Goal: Check status: Check status

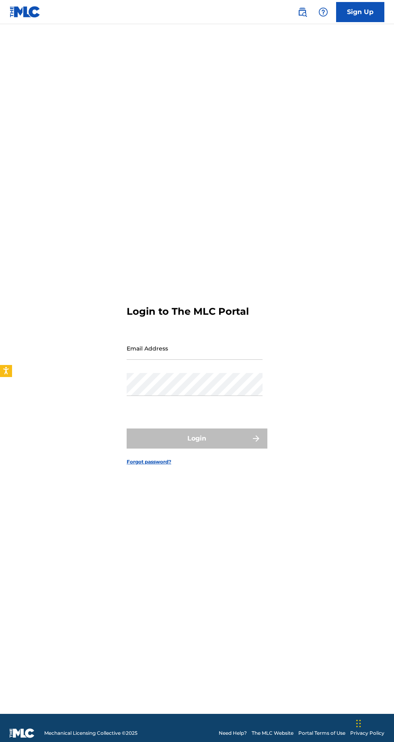
click at [162, 360] on input "Email Address" at bounding box center [195, 348] width 136 height 23
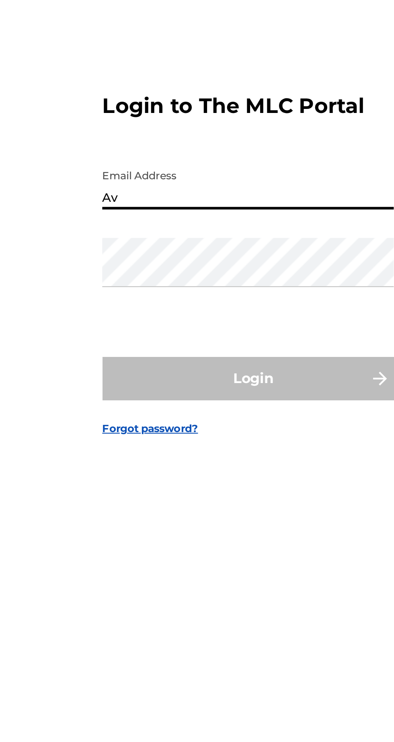
type input "A"
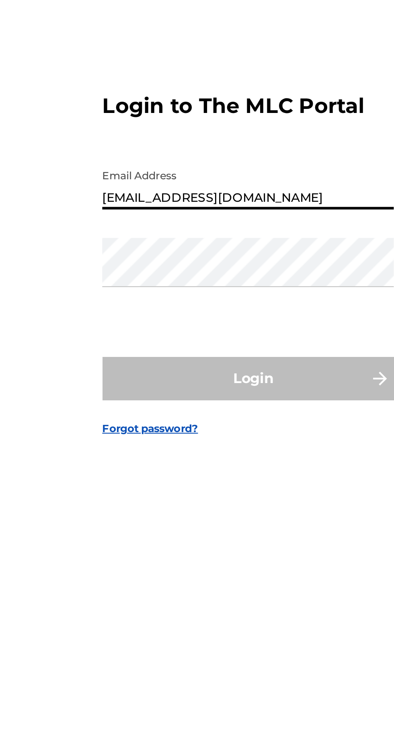
type input "[EMAIL_ADDRESS][DOMAIN_NAME]"
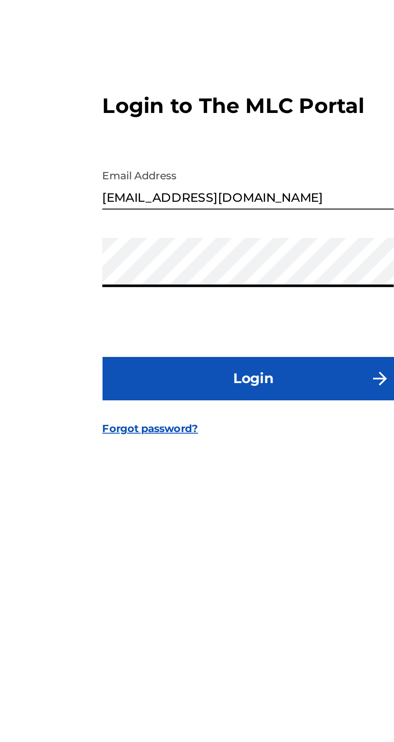
click at [127, 428] on button "Login" at bounding box center [197, 438] width 141 height 20
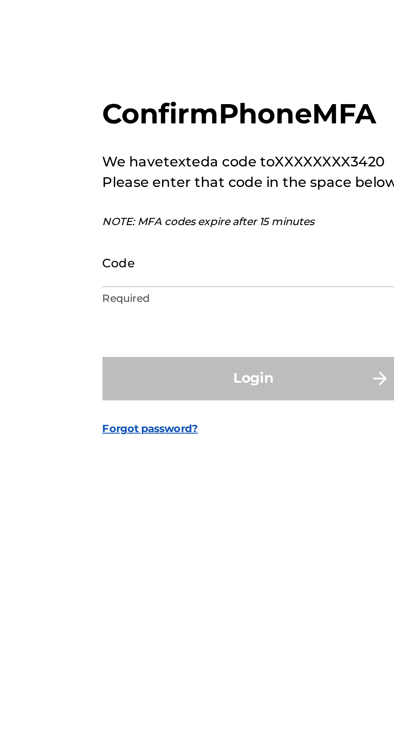
click at [134, 395] on input "Code" at bounding box center [195, 383] width 136 height 23
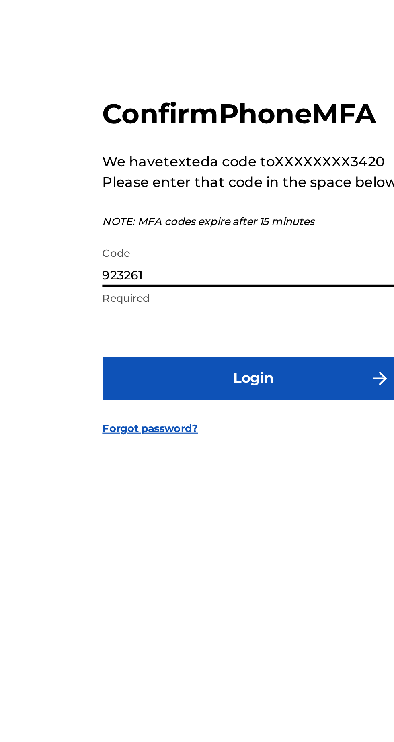
type input "923261"
click at [199, 448] on button "Login" at bounding box center [197, 438] width 141 height 20
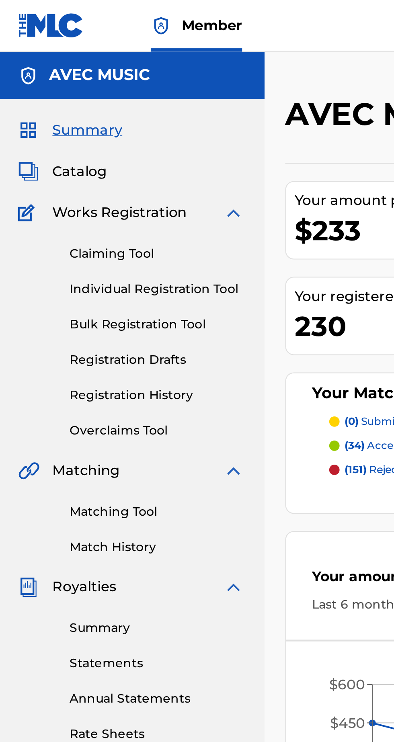
click at [67, 181] on link "Registration History" at bounding box center [74, 184] width 81 height 8
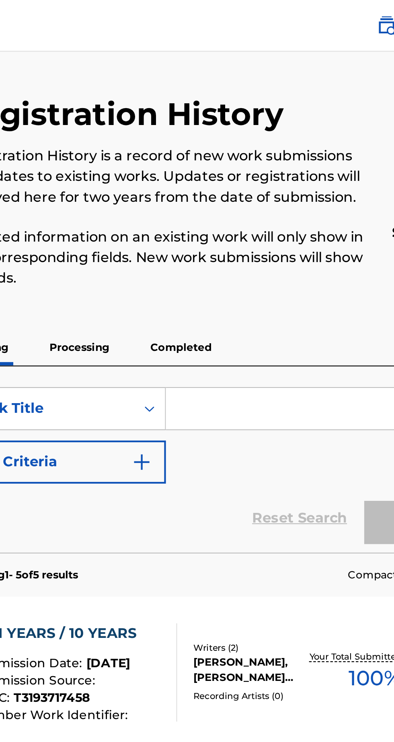
click at [241, 161] on p "Completed" at bounding box center [238, 162] width 33 height 17
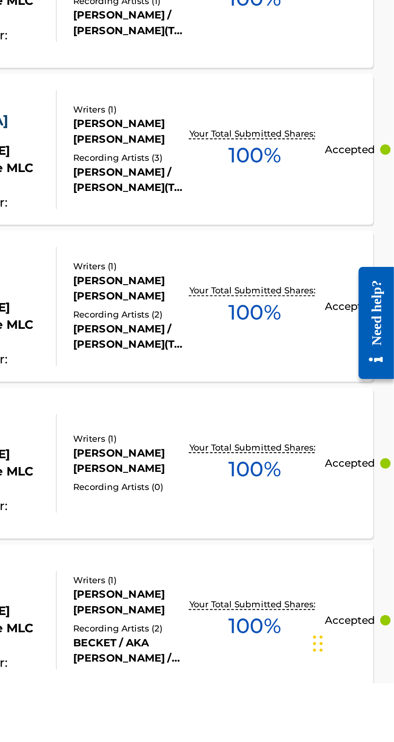
scroll to position [365, 0]
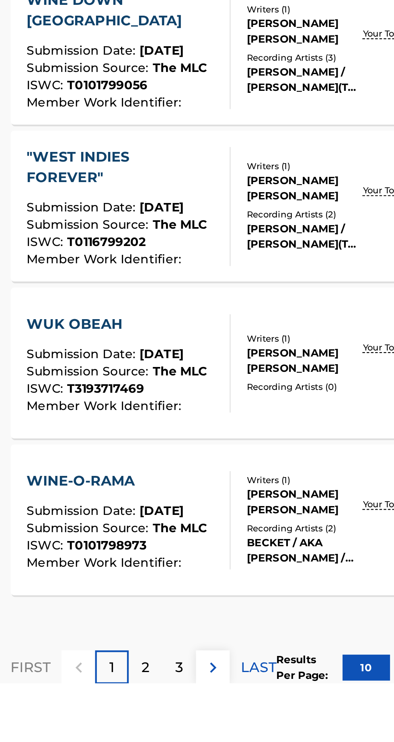
click at [200, 734] on div "2" at bounding box center [197, 735] width 16 height 16
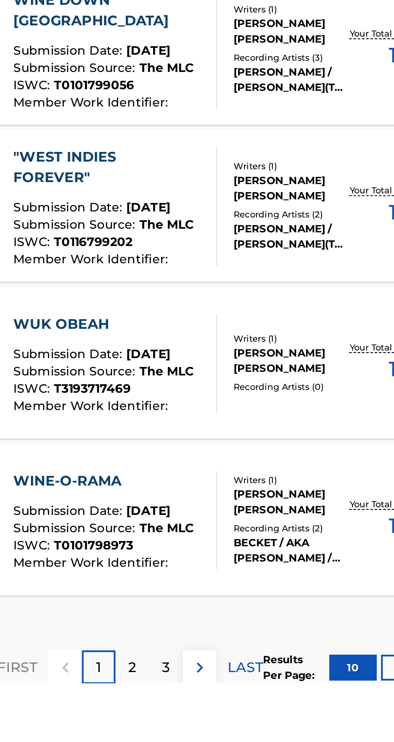
click at [198, 734] on p "2" at bounding box center [197, 735] width 4 height 10
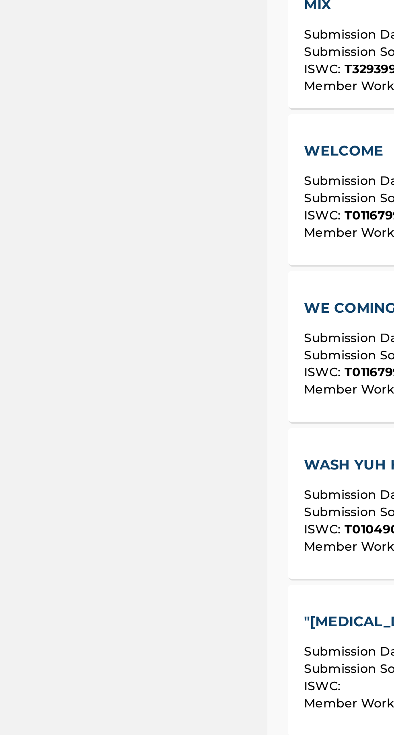
scroll to position [339, 0]
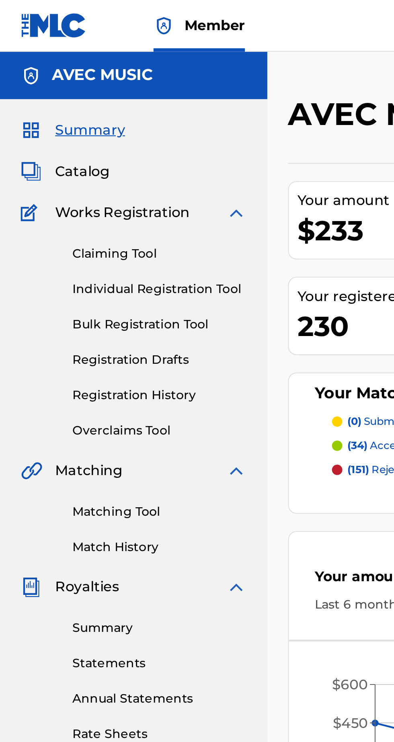
click at [66, 181] on link "Registration History" at bounding box center [74, 184] width 81 height 8
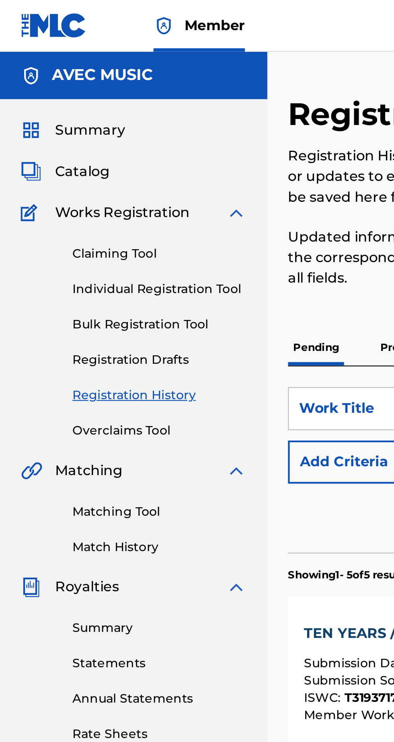
click at [5, 276] on div "Summary Catalog Works Registration Claiming Tool Individual Registration Tool B…" at bounding box center [62, 253] width 125 height 414
